Goal: Use online tool/utility: Utilize a website feature to perform a specific function

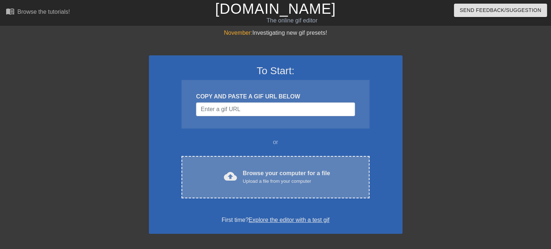
click at [283, 176] on div "Browse your computer for a file Upload a file from your computer" at bounding box center [286, 177] width 87 height 16
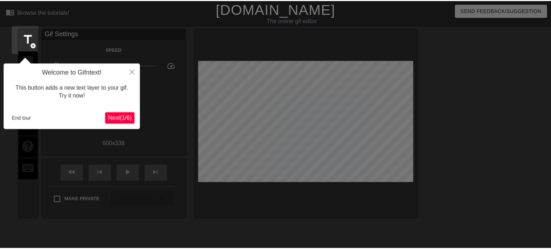
scroll to position [17, 0]
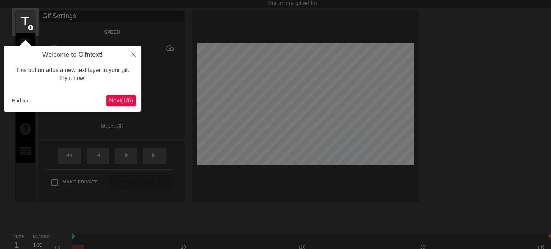
click at [123, 99] on span "Next ( 1 / 6 )" at bounding box center [121, 100] width 24 height 6
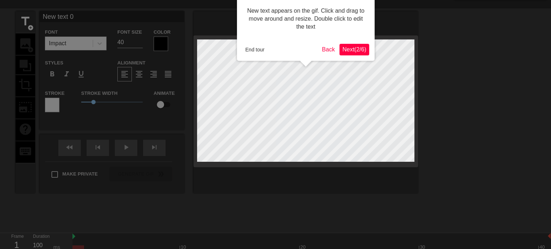
scroll to position [0, 0]
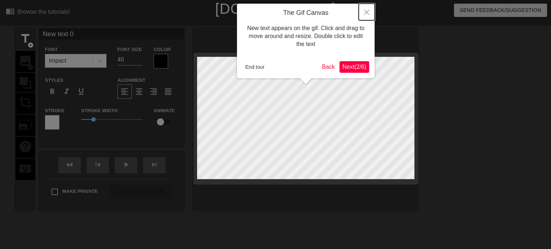
click at [366, 13] on icon "Close" at bounding box center [366, 12] width 5 height 5
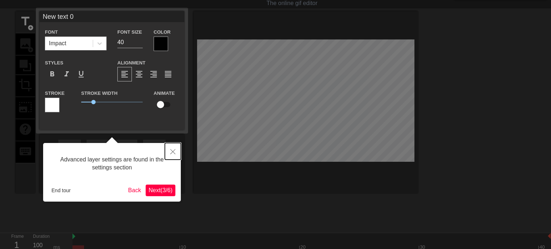
click at [170, 151] on icon "Close" at bounding box center [172, 151] width 5 height 5
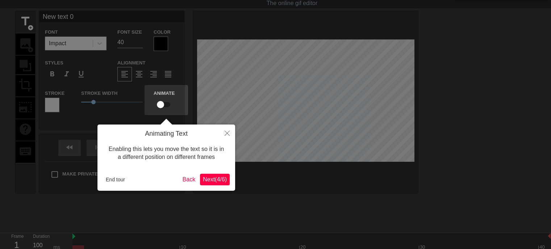
scroll to position [0, 0]
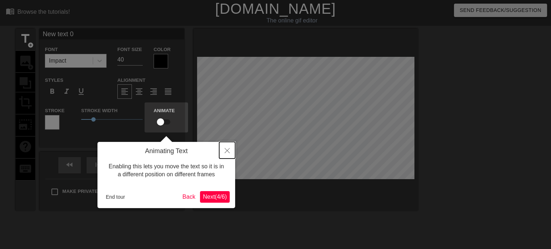
click at [226, 151] on icon "Close" at bounding box center [227, 150] width 5 height 5
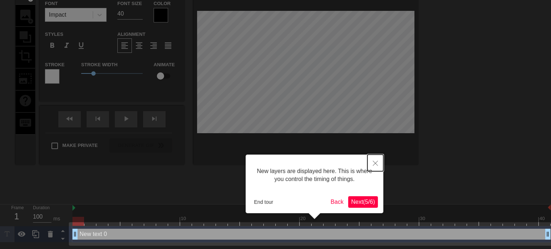
click at [373, 161] on icon "Close" at bounding box center [375, 163] width 5 height 5
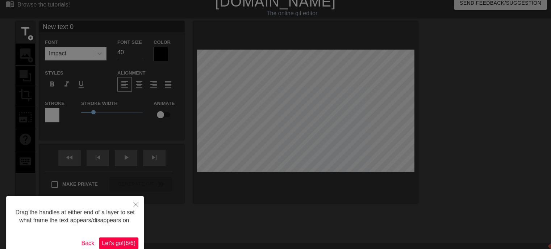
scroll to position [0, 0]
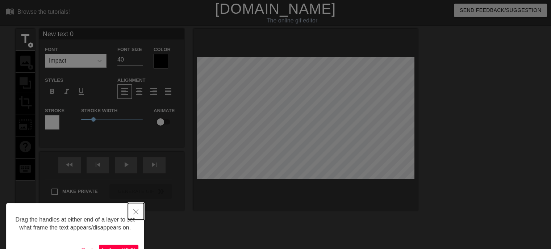
click at [136, 212] on icon "Close" at bounding box center [135, 211] width 5 height 5
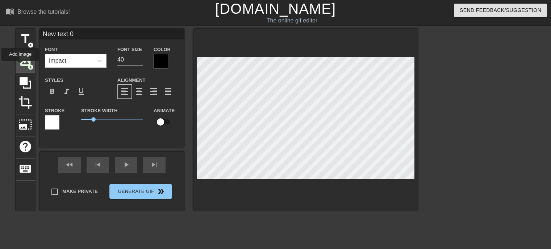
click at [20, 66] on span "image" at bounding box center [25, 61] width 14 height 14
click at [264, 214] on div "title add_circle image add_circle crop photo_size_select_large help keyboard Ne…" at bounding box center [217, 137] width 402 height 217
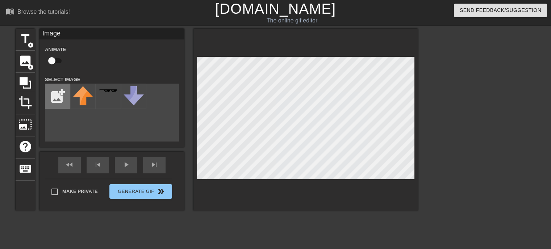
click at [58, 100] on input "file" at bounding box center [57, 96] width 25 height 25
type input "C:\fakepath\275-2756122_is-overweight-by-hinata-hyuga-shippuden-clipart.png"
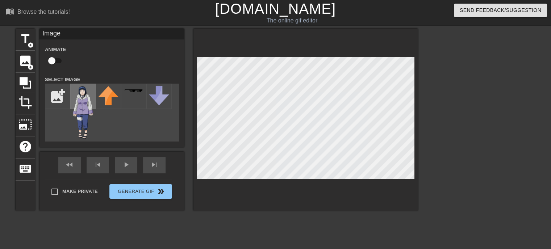
click at [87, 115] on img at bounding box center [83, 112] width 20 height 53
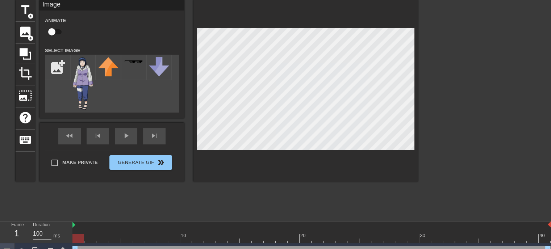
scroll to position [57, 0]
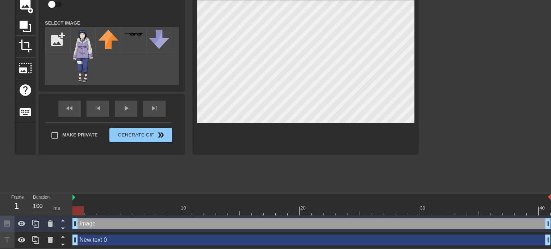
click at [98, 240] on div "New text 0 drag_handle drag_handle" at bounding box center [311, 240] width 478 height 11
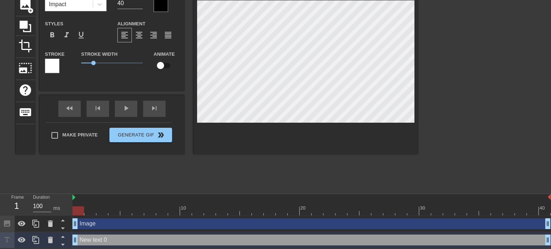
drag, startPoint x: 75, startPoint y: 224, endPoint x: 72, endPoint y: 219, distance: 5.8
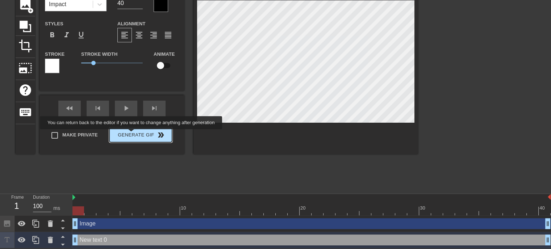
click at [132, 134] on button "Generate Gif double_arrow" at bounding box center [140, 135] width 63 height 14
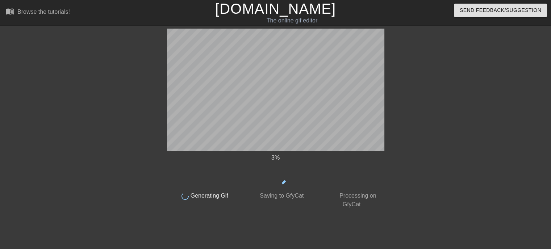
scroll to position [0, 0]
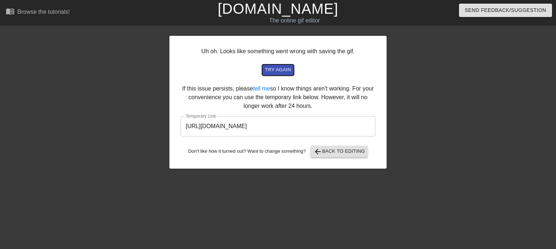
click at [287, 69] on span "try again" at bounding box center [278, 70] width 26 height 8
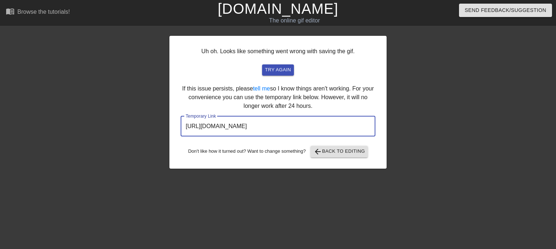
drag, startPoint x: 333, startPoint y: 125, endPoint x: 303, endPoint y: 127, distance: 29.8
click at [303, 127] on input "[URL][DOMAIN_NAME]" at bounding box center [278, 126] width 195 height 20
drag, startPoint x: 308, startPoint y: 127, endPoint x: 191, endPoint y: 131, distance: 116.4
click at [183, 133] on input "[URL][DOMAIN_NAME]" at bounding box center [278, 126] width 195 height 20
click at [341, 150] on span "arrow_back Back to Editing" at bounding box center [340, 151] width 52 height 9
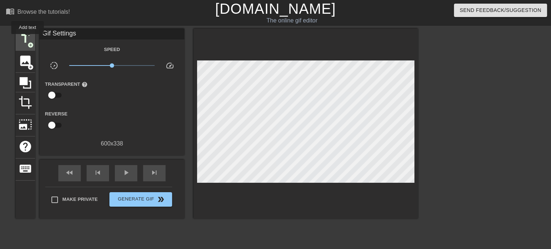
click at [28, 39] on span "title" at bounding box center [25, 39] width 14 height 14
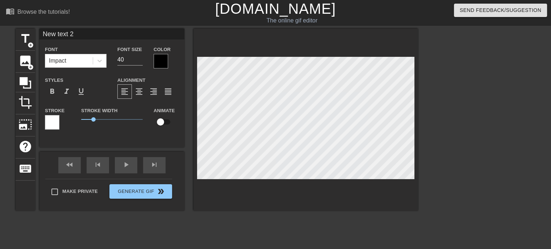
drag, startPoint x: 76, startPoint y: 33, endPoint x: 35, endPoint y: 34, distance: 41.0
click at [35, 36] on div "title add_circle image add_circle crop photo_size_select_large help keyboard Ne…" at bounding box center [217, 120] width 402 height 182
click at [92, 34] on input "W-why are you" at bounding box center [111, 34] width 145 height 11
type input "W-why are you staring"
click at [105, 33] on input "W-why are you staring" at bounding box center [111, 34] width 145 height 11
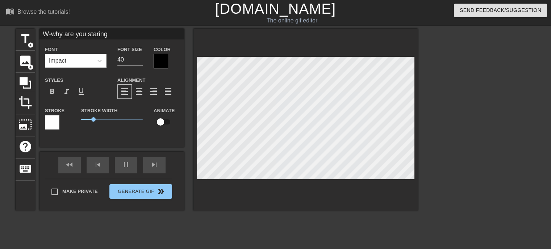
click at [105, 36] on input "W-why are you staring" at bounding box center [111, 34] width 145 height 11
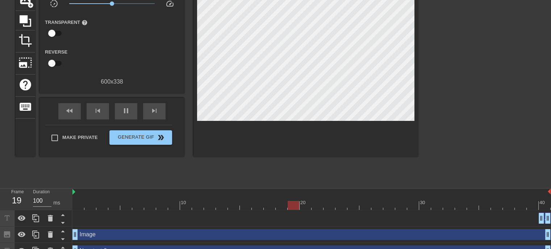
scroll to position [74, 0]
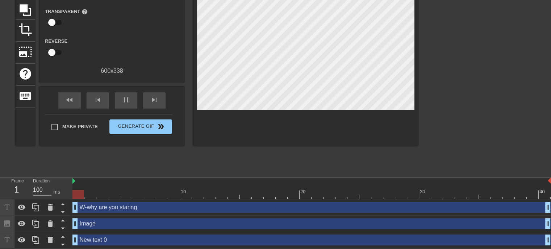
drag, startPoint x: 536, startPoint y: 208, endPoint x: 80, endPoint y: 206, distance: 455.7
click at [69, 198] on div "Frame 1 Duration 100 ms 10 20 30 40 W-why are you staring drag_handle drag_hand…" at bounding box center [275, 213] width 551 height 71
click at [99, 239] on div "New text 0 drag_handle drag_handle" at bounding box center [311, 240] width 478 height 11
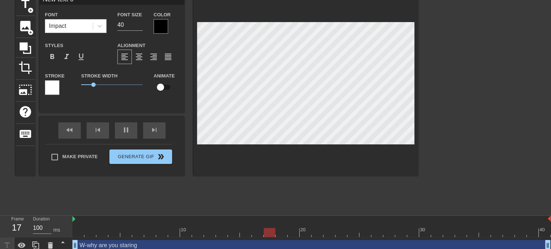
scroll to position [0, 0]
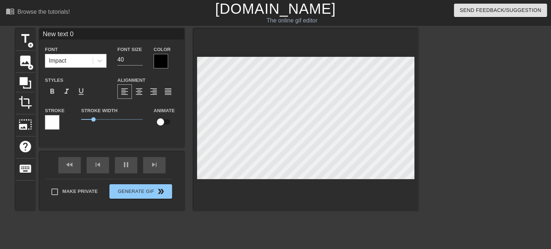
type input "W-why are you staring"
click at [140, 60] on input "29" at bounding box center [129, 60] width 25 height 12
type input "22"
click at [139, 62] on input "22" at bounding box center [129, 60] width 25 height 12
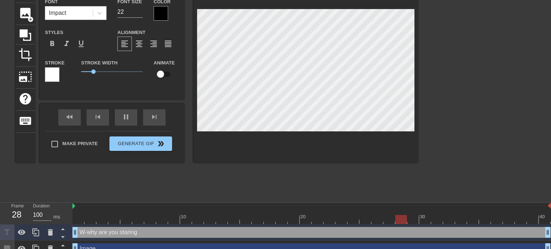
scroll to position [74, 0]
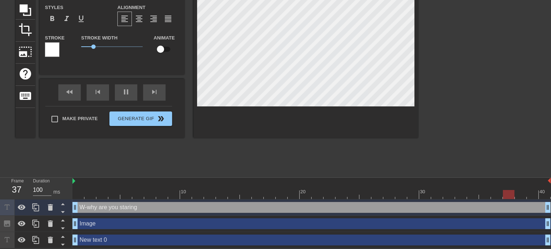
click at [95, 241] on div "New text 0 drag_handle drag_handle" at bounding box center [311, 240] width 478 height 11
type input "New text 0"
type input "40"
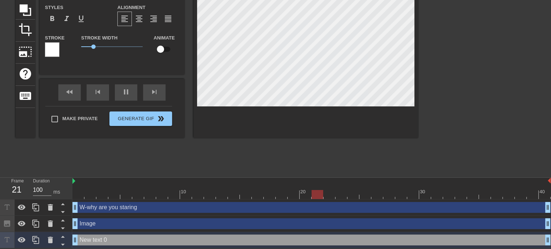
click at [98, 239] on div "New text 0 drag_handle drag_handle" at bounding box center [311, 240] width 478 height 11
click at [52, 240] on icon at bounding box center [50, 240] width 5 height 7
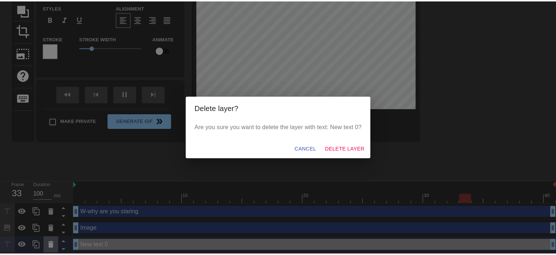
scroll to position [68, 0]
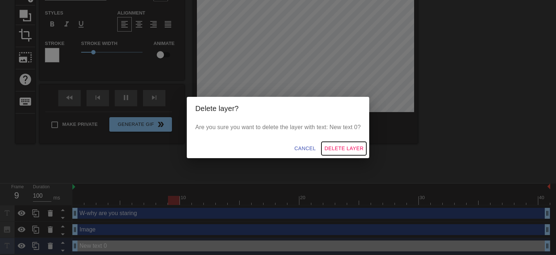
click at [339, 149] on span "Delete Layer" at bounding box center [344, 148] width 39 height 9
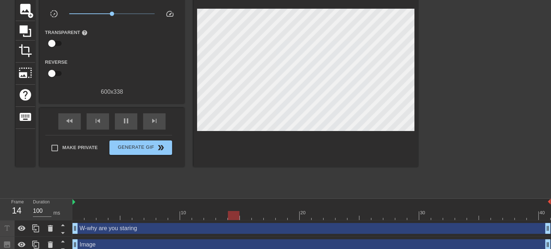
scroll to position [0, 0]
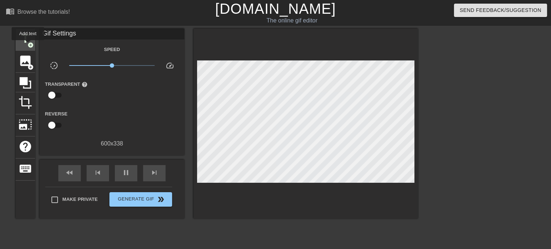
click at [28, 44] on span "add_circle" at bounding box center [31, 45] width 6 height 6
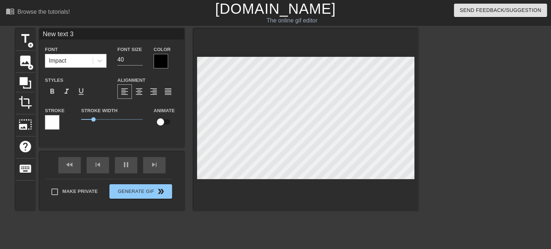
type input "W-why are you staring"
type input "22"
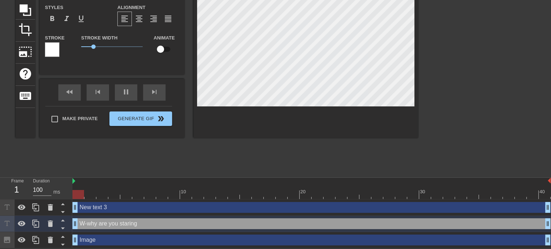
drag, startPoint x: 447, startPoint y: 207, endPoint x: 87, endPoint y: 206, distance: 360.1
click at [67, 206] on div "Frame 1 Duration 100 ms 10 20 30 40 New text 3 drag_handle drag_handle W-why ar…" at bounding box center [275, 213] width 551 height 71
click at [94, 205] on div "New text 3 drag_handle drag_handle" at bounding box center [311, 207] width 478 height 11
type input "New text 3"
type input "40"
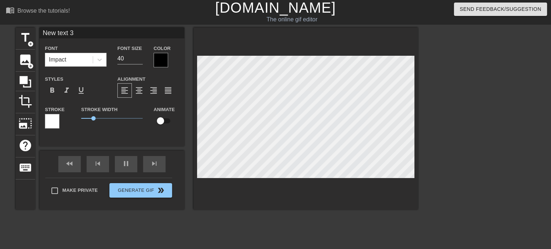
scroll to position [0, 0]
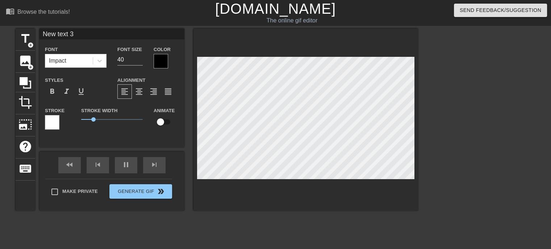
drag, startPoint x: 78, startPoint y: 34, endPoint x: 53, endPoint y: 23, distance: 27.9
click at [38, 33] on div "title add_circle image add_circle crop photo_size_select_large help keyboard Ne…" at bounding box center [217, 120] width 402 height 182
type input "at me like that,[PERSON_NAME] ?"
drag, startPoint x: 127, startPoint y: 62, endPoint x: 113, endPoint y: 62, distance: 13.4
click at [113, 62] on div "Font Size 40" at bounding box center [130, 57] width 36 height 24
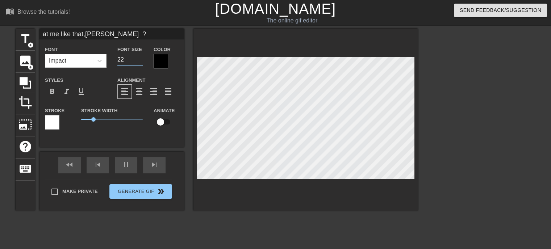
type input "22"
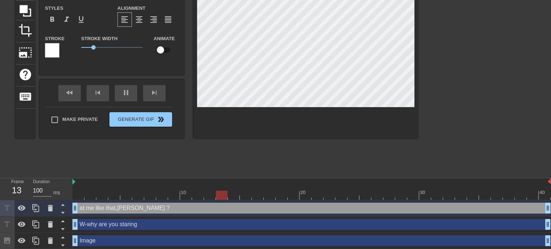
scroll to position [74, 0]
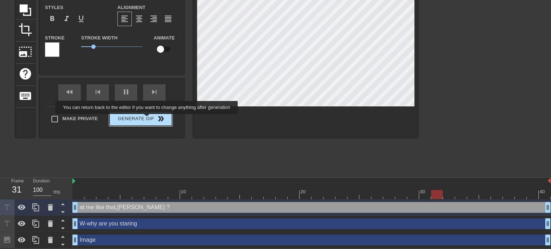
click at [147, 119] on button "Generate Gif double_arrow" at bounding box center [140, 119] width 63 height 14
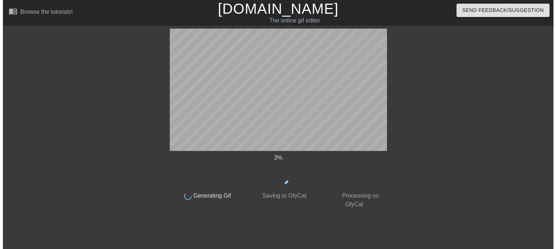
scroll to position [0, 0]
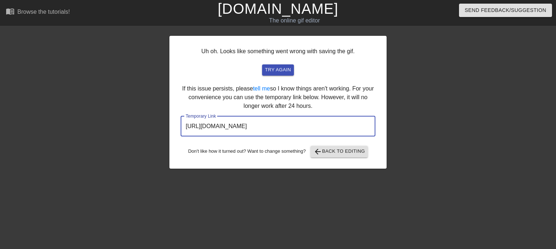
drag, startPoint x: 313, startPoint y: 125, endPoint x: 176, endPoint y: 129, distance: 136.3
click at [175, 129] on div "Uh oh. Looks like something went wrong with saving the gif. try again If this i…" at bounding box center [278, 102] width 217 height 133
